Goal: Task Accomplishment & Management: Complete application form

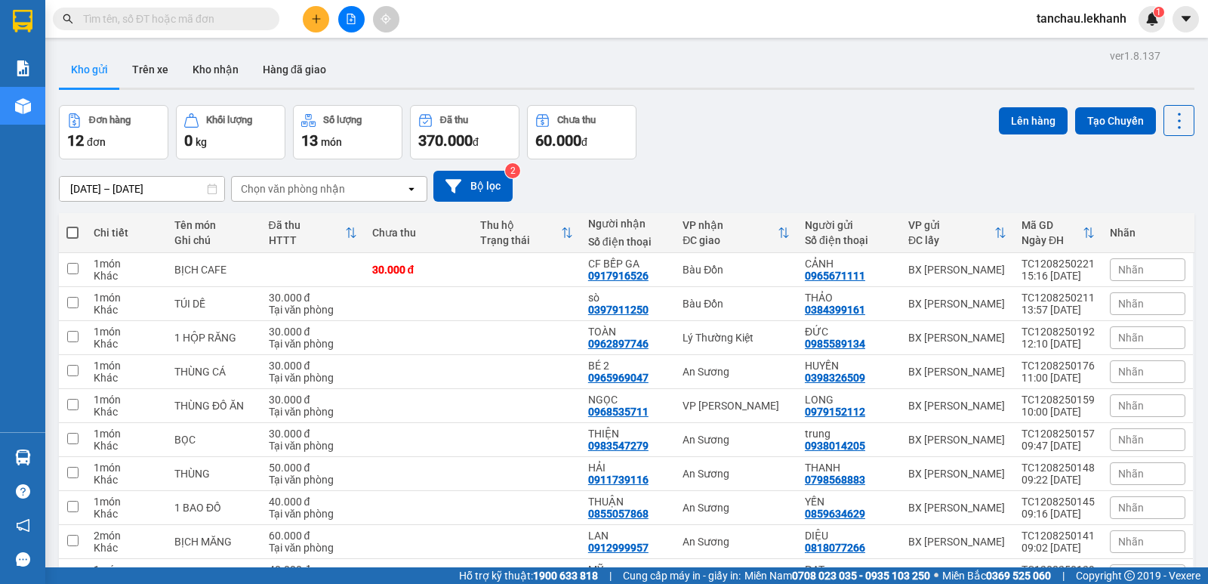
click at [248, 19] on input "text" at bounding box center [172, 19] width 178 height 17
click at [254, 7] on div "Kết quả [PERSON_NAME] ( 13 ) Bộ lọc Mã ĐH Trạng thái Món hàng Tổng [PERSON_NAME…" at bounding box center [147, 19] width 294 height 26
click at [254, 38] on section "Kết quả [PERSON_NAME] ( 13 ) Bộ lọc Mã ĐH Trạng thái Món hàng Tổng [PERSON_NAME…" at bounding box center [604, 292] width 1208 height 584
click at [244, 21] on input "text" at bounding box center [172, 19] width 178 height 17
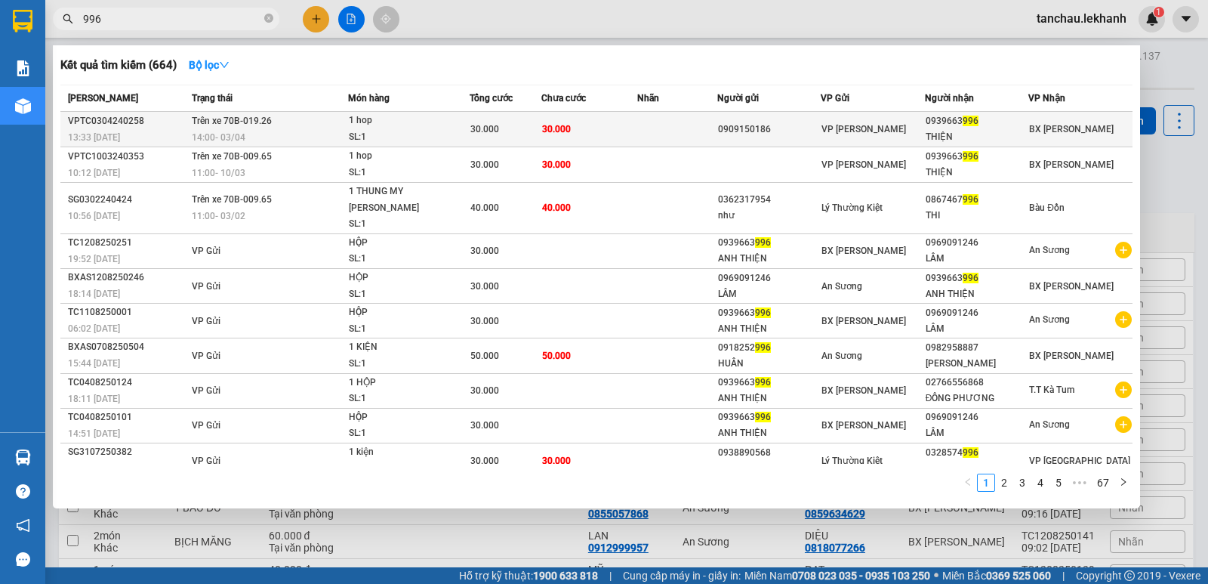
type input "996"
click at [941, 131] on div "THIỆN" at bounding box center [976, 137] width 103 height 16
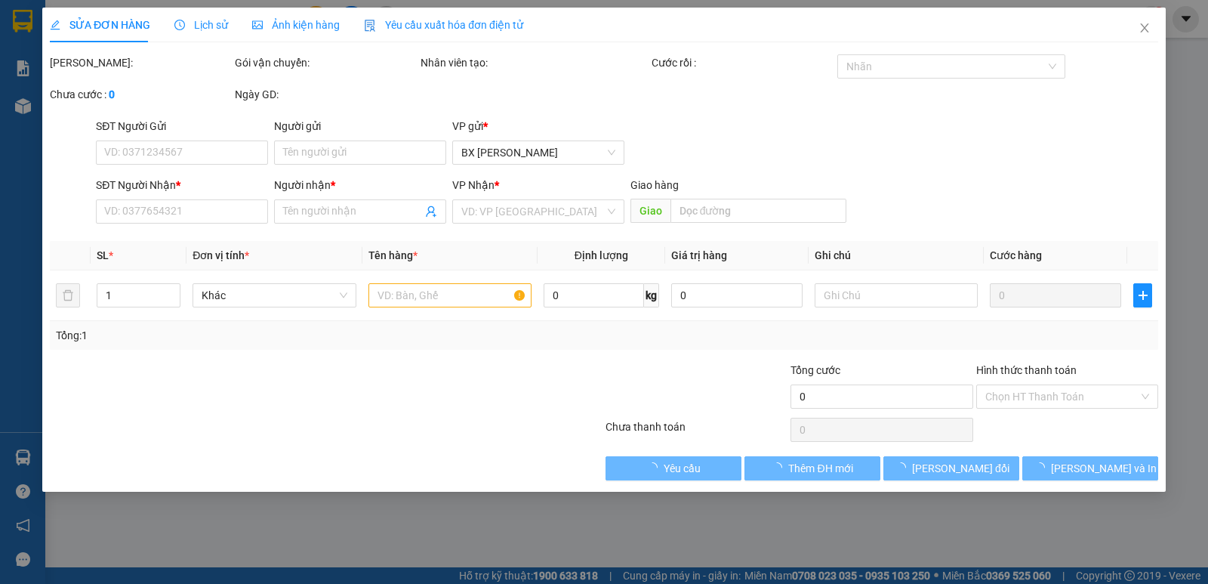
type input "0909150186"
type input "0939663996"
type input "THIỆN"
type input "30.000"
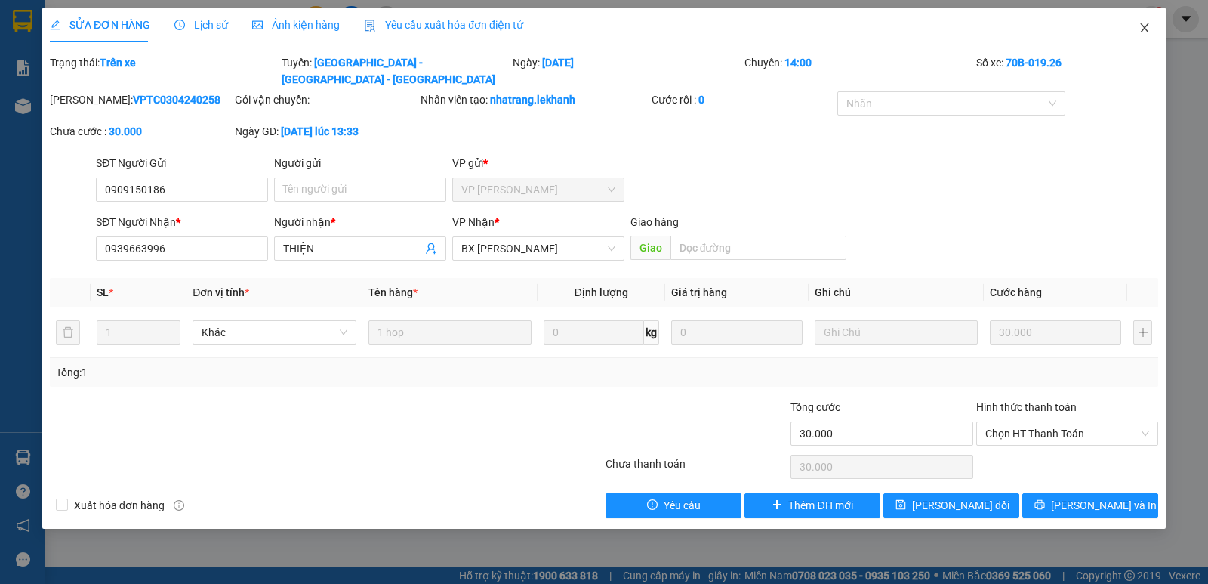
click at [1151, 32] on span "Close" at bounding box center [1144, 29] width 42 height 42
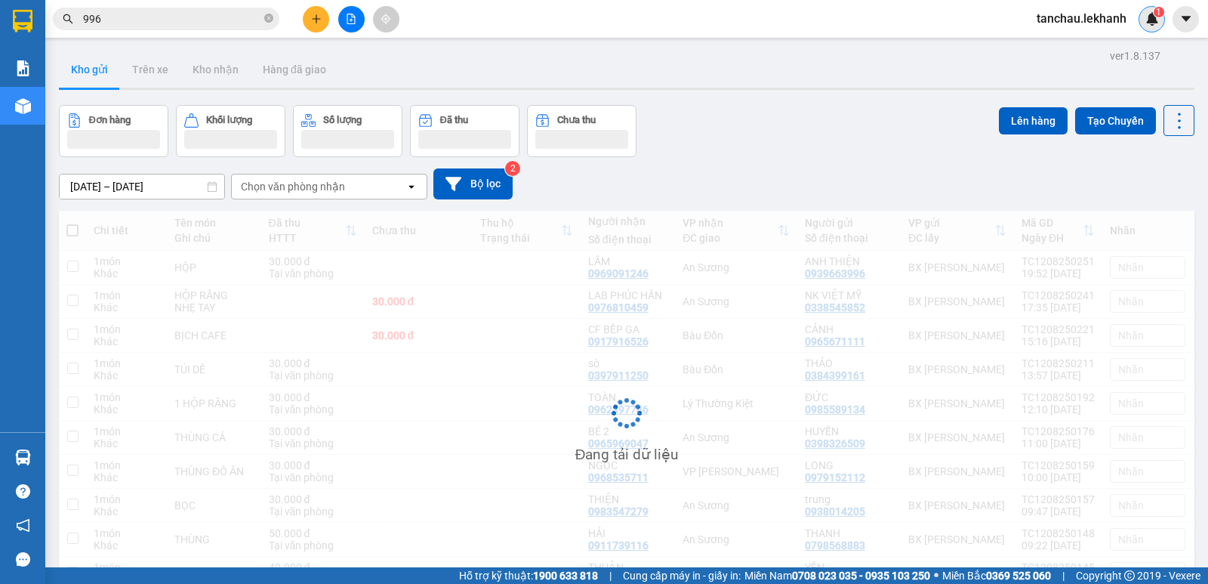
click at [1147, 32] on div "1" at bounding box center [1151, 19] width 26 height 26
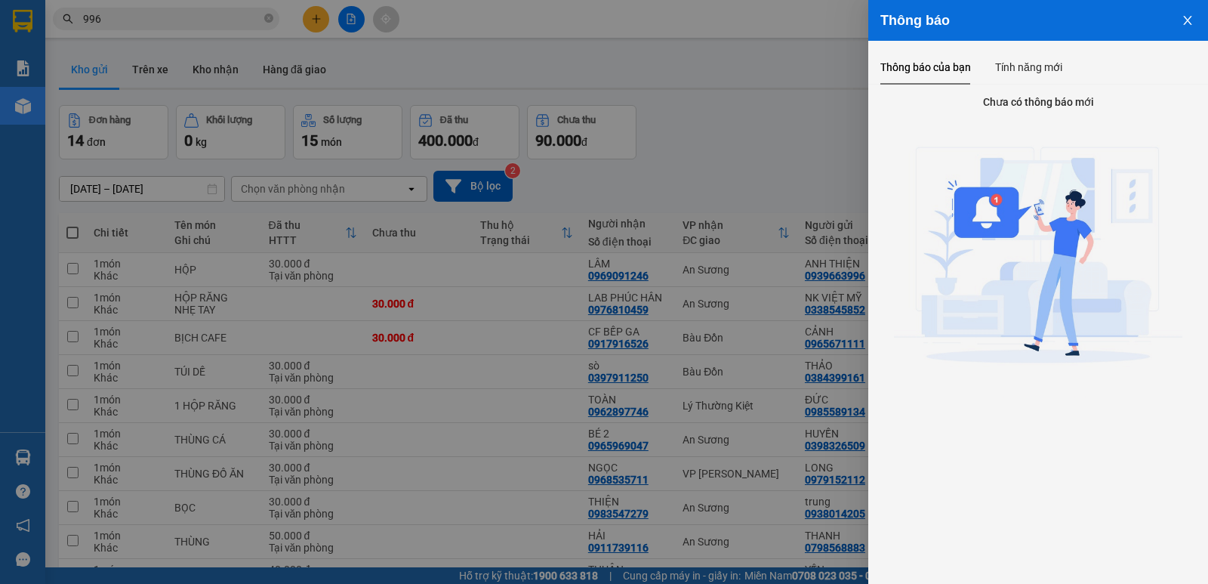
click at [774, 128] on div at bounding box center [604, 292] width 1208 height 584
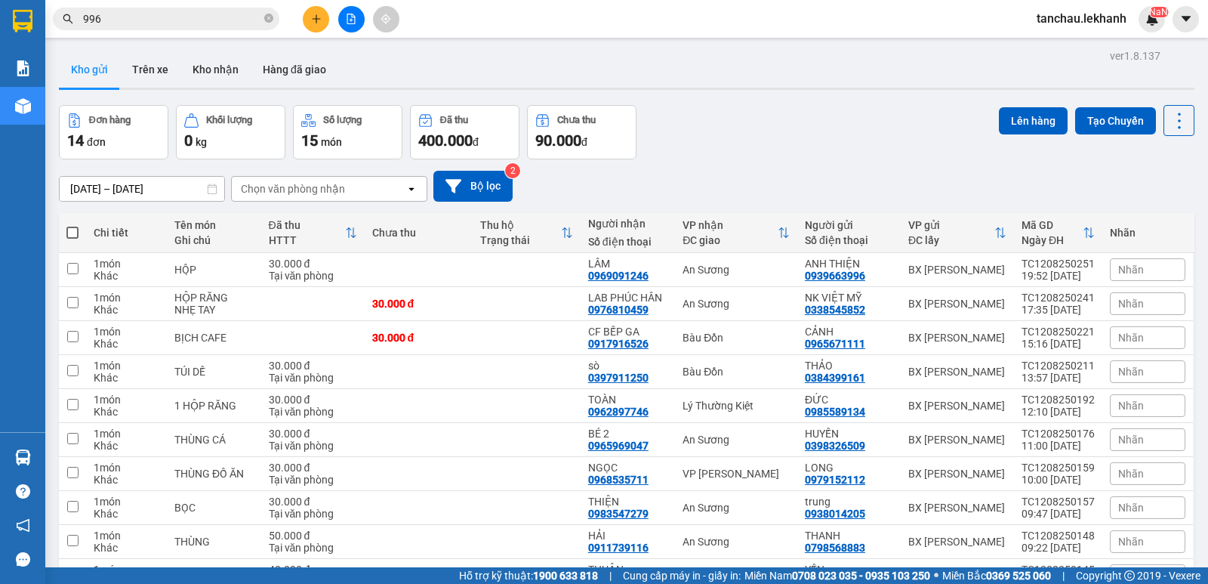
click at [211, 16] on input "996" at bounding box center [172, 19] width 178 height 17
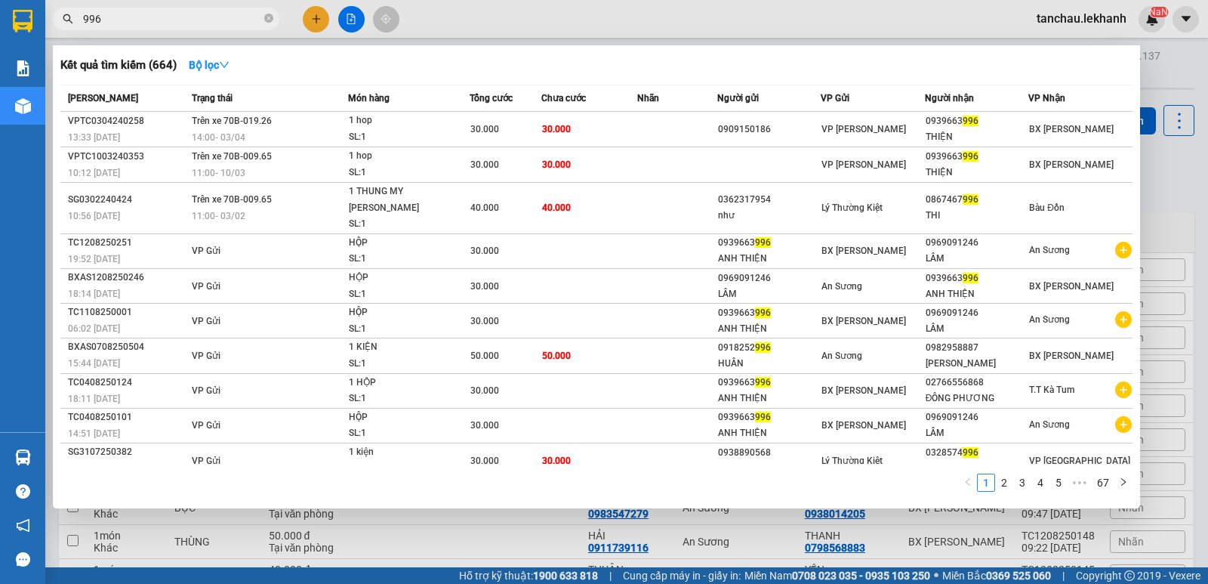
click at [211, 16] on input "996" at bounding box center [172, 19] width 178 height 17
click at [266, 21] on icon "close-circle" at bounding box center [268, 18] width 9 height 9
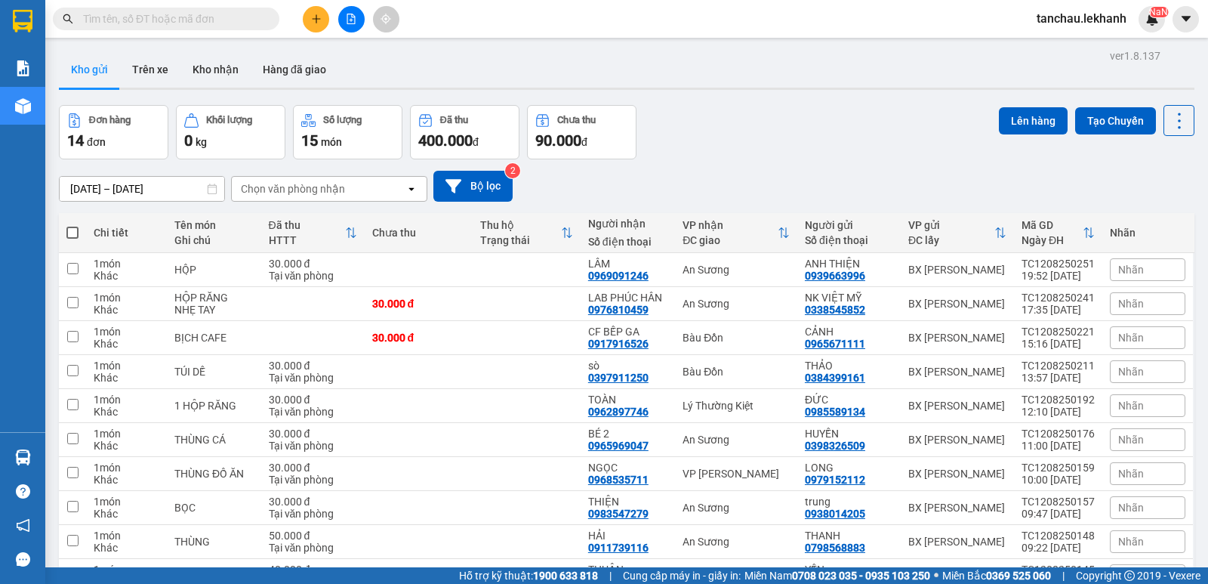
click at [242, 20] on input "text" at bounding box center [172, 19] width 178 height 17
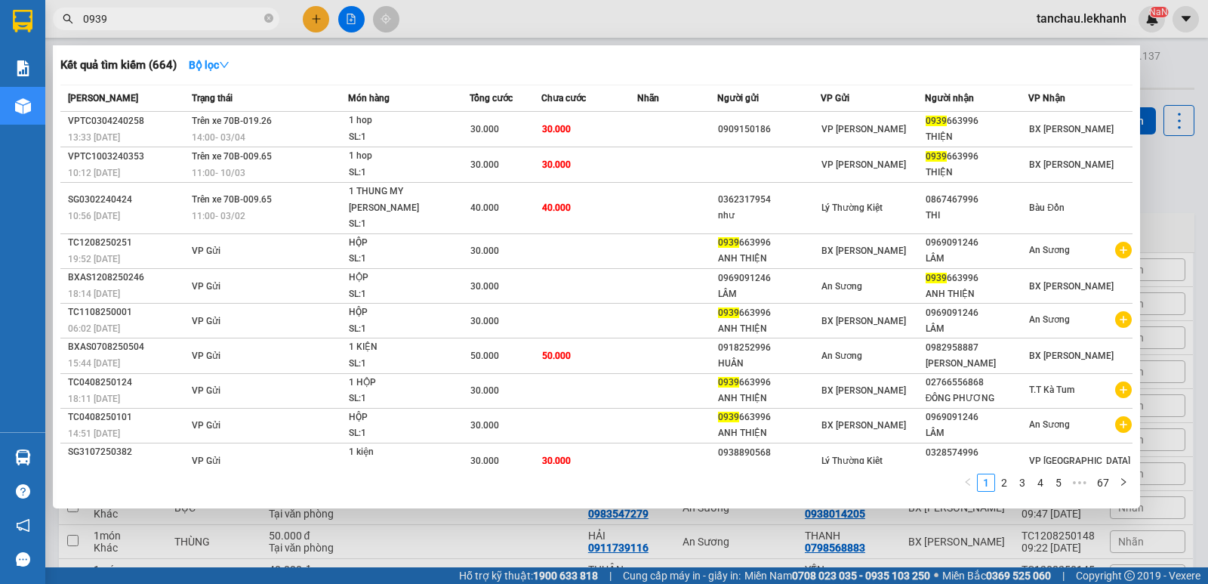
type input "0939"
click at [294, 27] on div "Kết quả [PERSON_NAME] ( 664 ) Bộ lọc Mã ĐH Trạng thái Món hàng Tổng [PERSON_NAM…" at bounding box center [147, 19] width 294 height 26
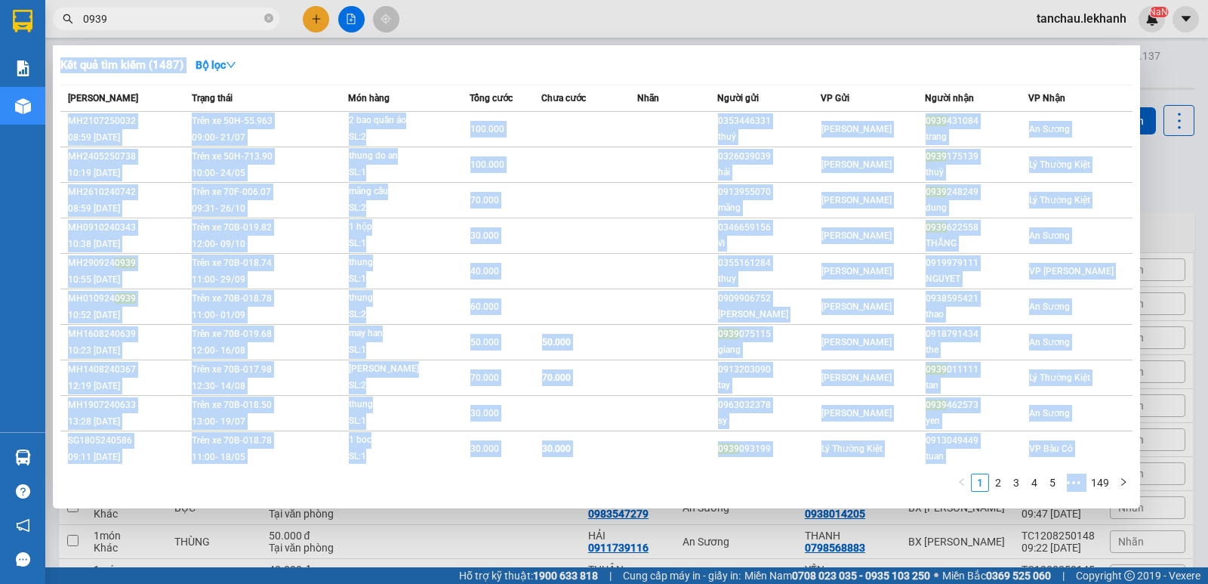
click at [704, 91] on div "Nhãn" at bounding box center [676, 98] width 79 height 17
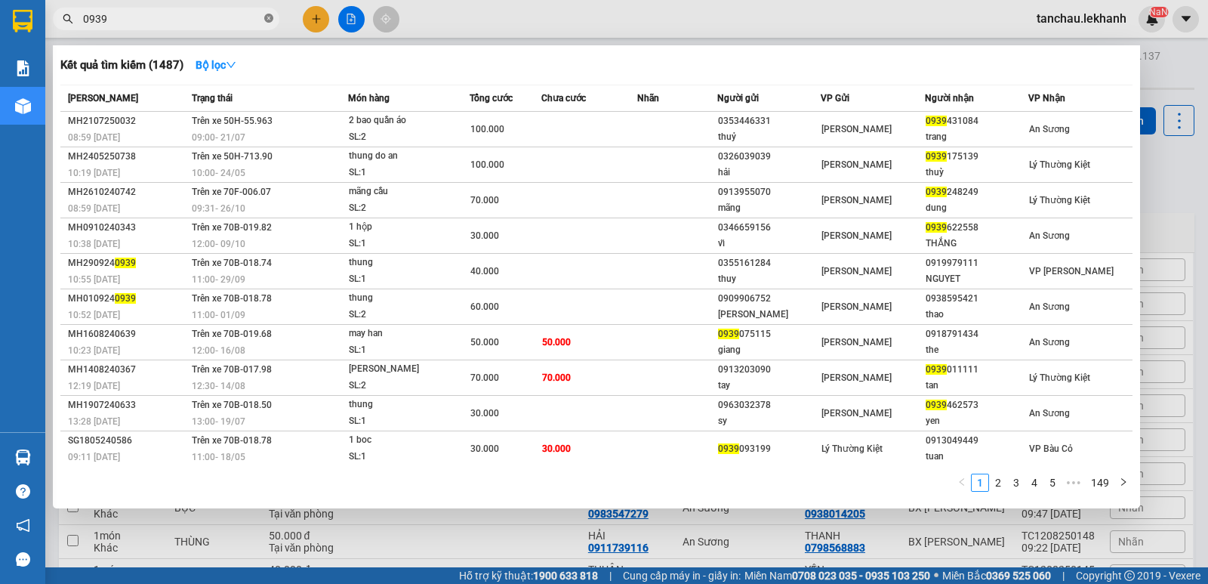
click at [266, 20] on icon "close-circle" at bounding box center [268, 18] width 9 height 9
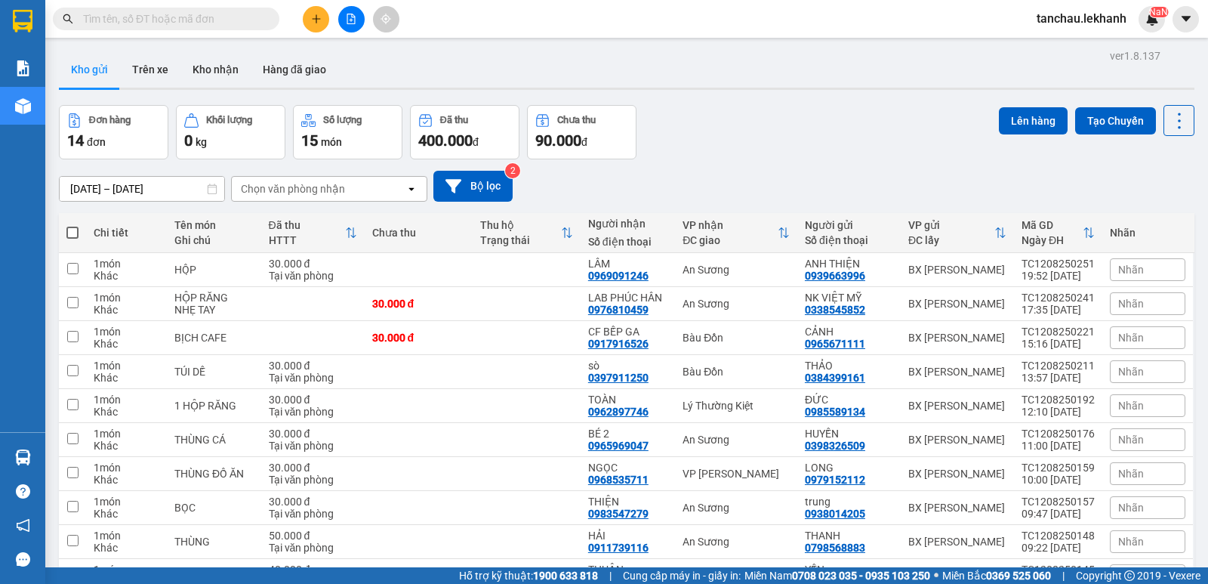
click at [252, 22] on input "text" at bounding box center [172, 19] width 178 height 17
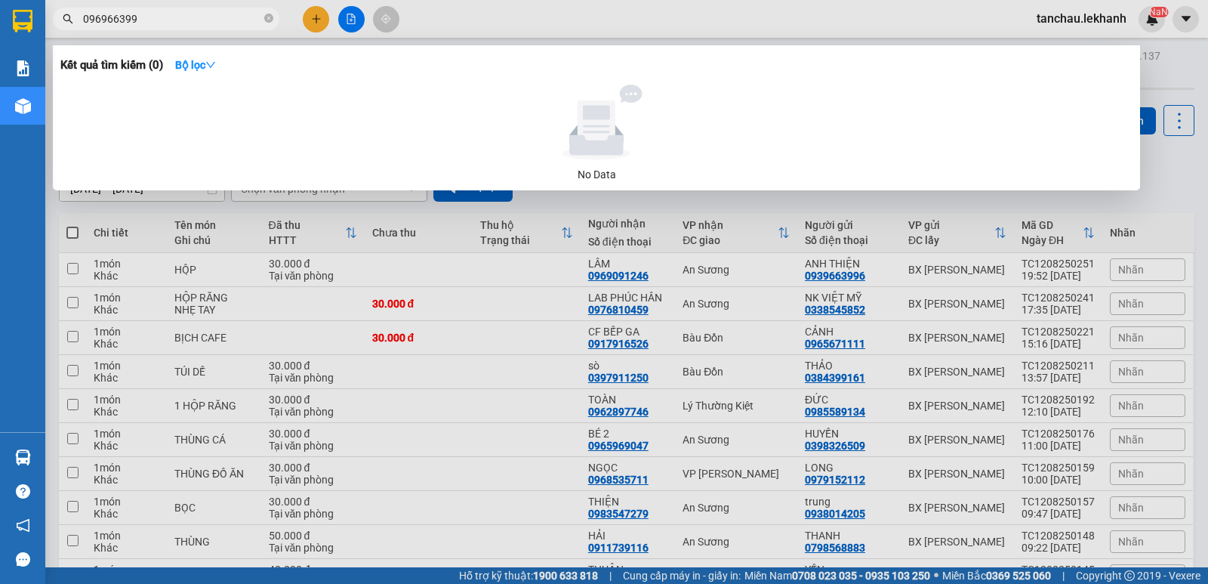
type input "0969663996"
drag, startPoint x: 189, startPoint y: 11, endPoint x: 63, endPoint y: 29, distance: 127.5
click at [63, 29] on span "0969663996" at bounding box center [166, 19] width 226 height 23
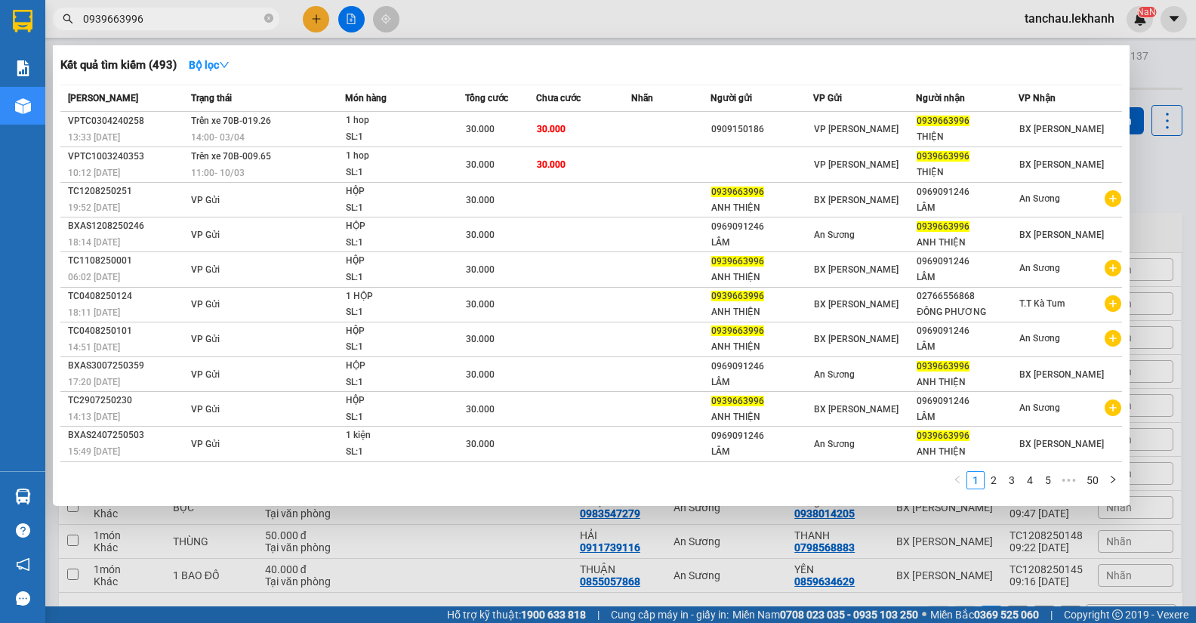
type input "0939663996"
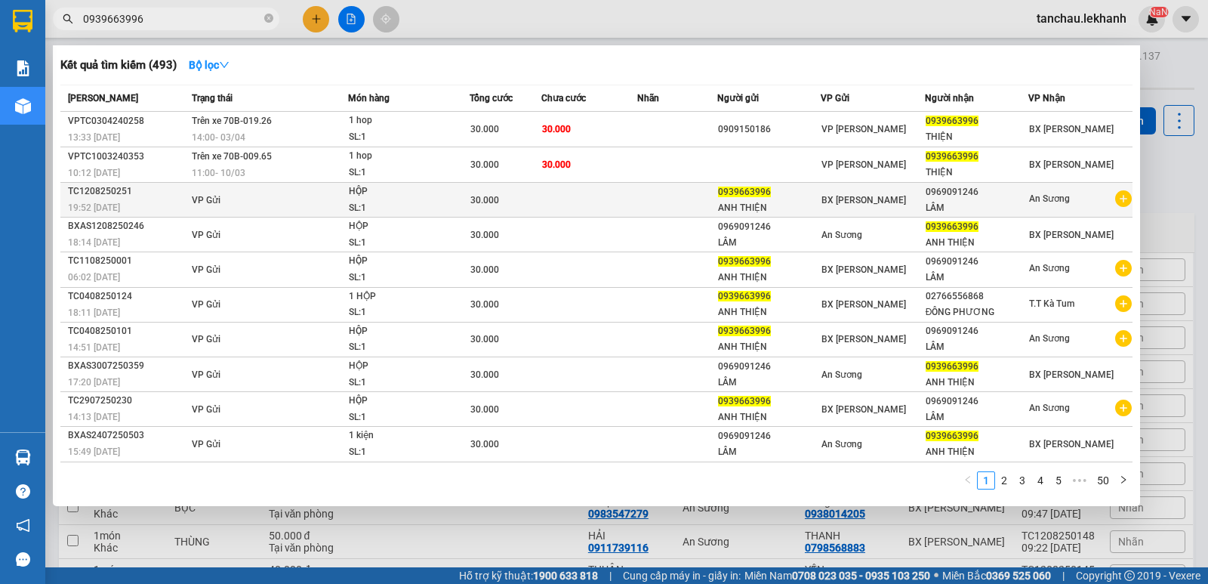
click at [459, 193] on div "HỘP" at bounding box center [405, 191] width 113 height 17
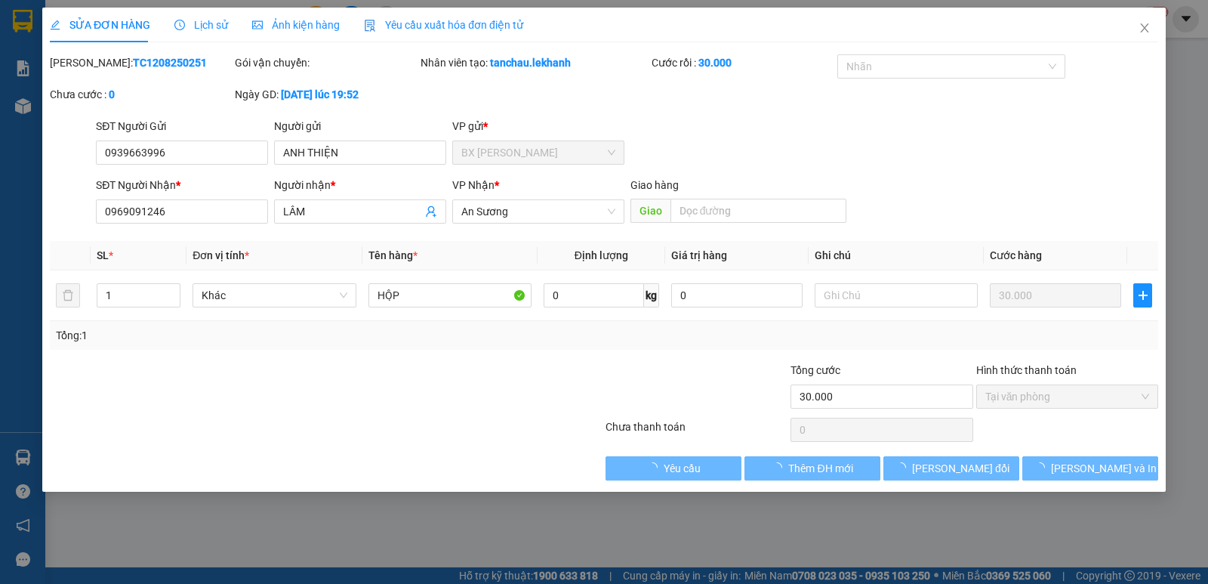
type input "0939663996"
type input "ANH THIỆN"
type input "0969091246"
type input "LÂM"
type input "30.000"
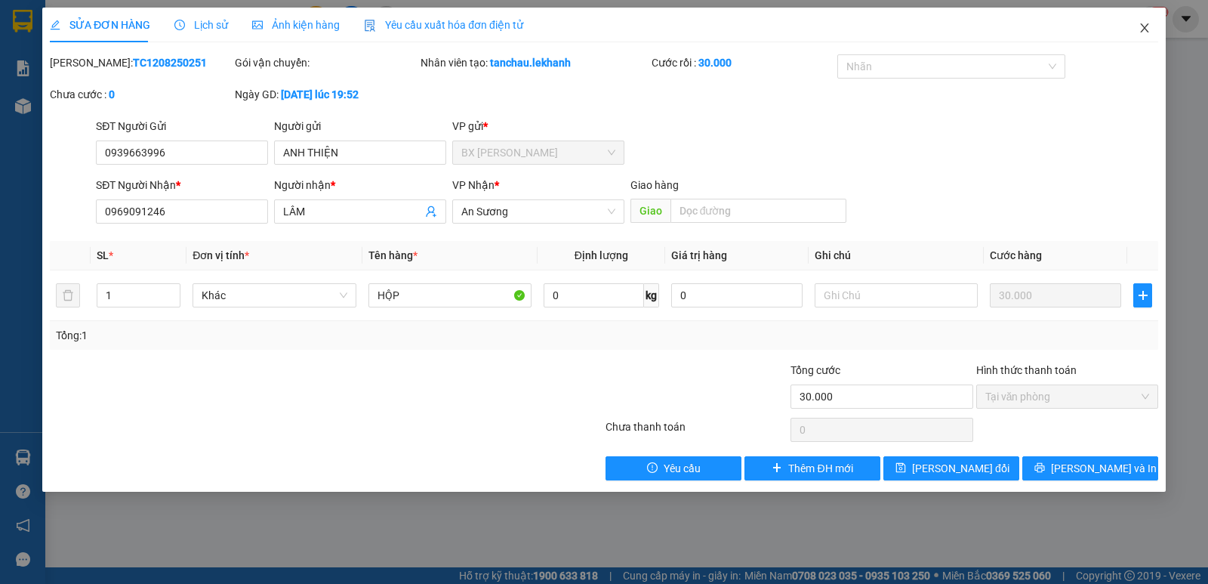
click at [1148, 27] on icon "close" at bounding box center [1144, 28] width 12 height 12
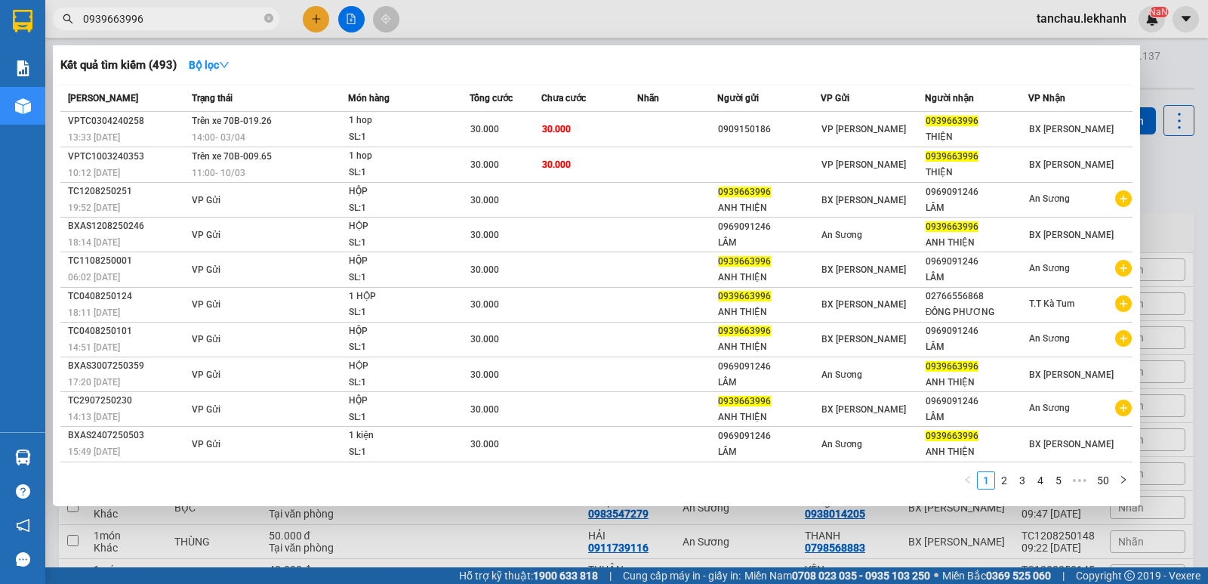
click at [227, 24] on input "0939663996" at bounding box center [172, 19] width 178 height 17
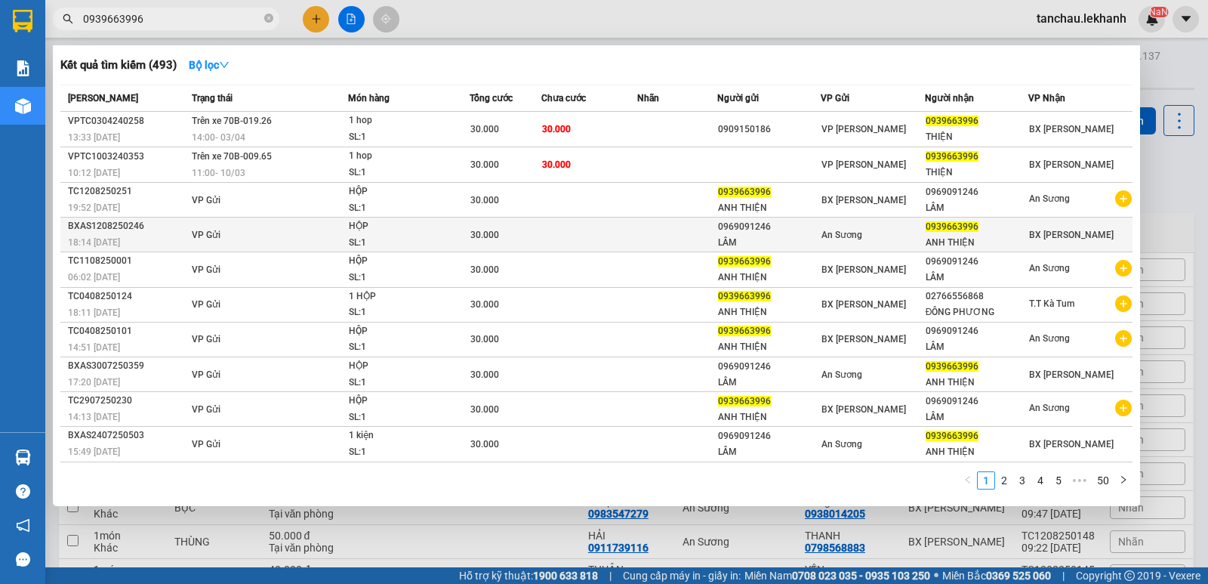
click at [371, 224] on div "HỘP" at bounding box center [405, 226] width 113 height 17
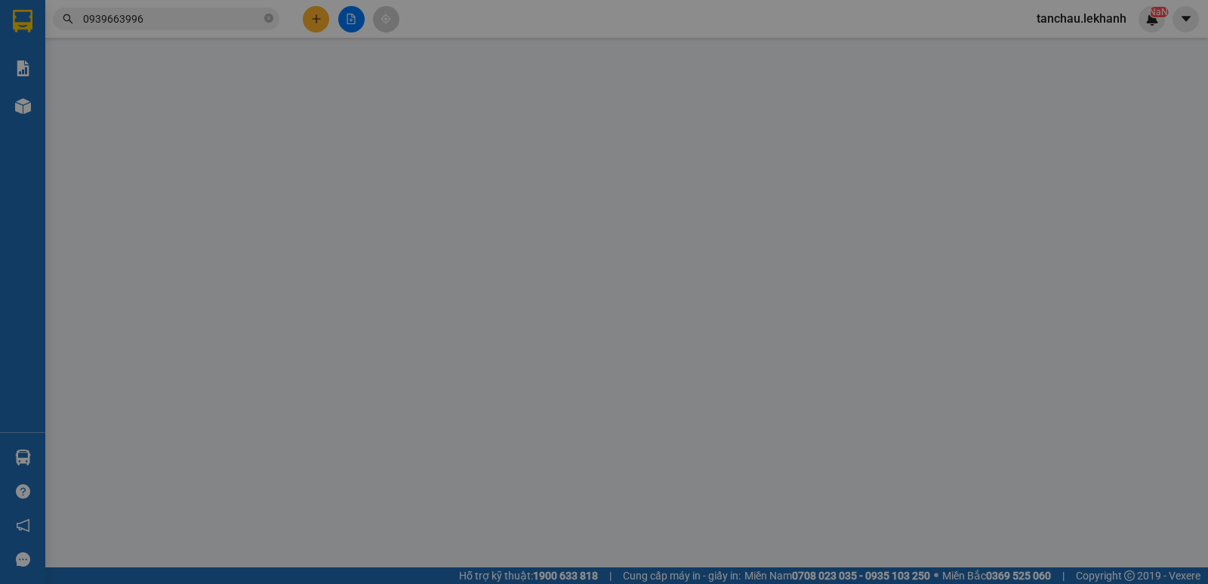
type input "0969091246"
type input "LÂM"
type input "0939663996"
type input "ANH THIỆN"
type input "30.000"
